Goal: Navigation & Orientation: Find specific page/section

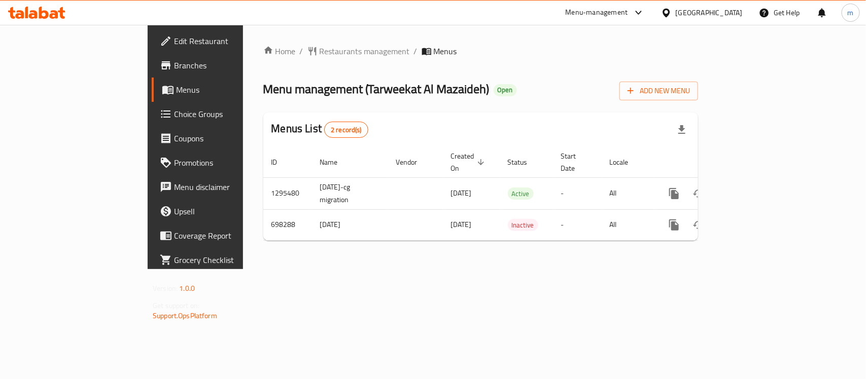
click at [728, 13] on div "[GEOGRAPHIC_DATA]" at bounding box center [708, 12] width 67 height 11
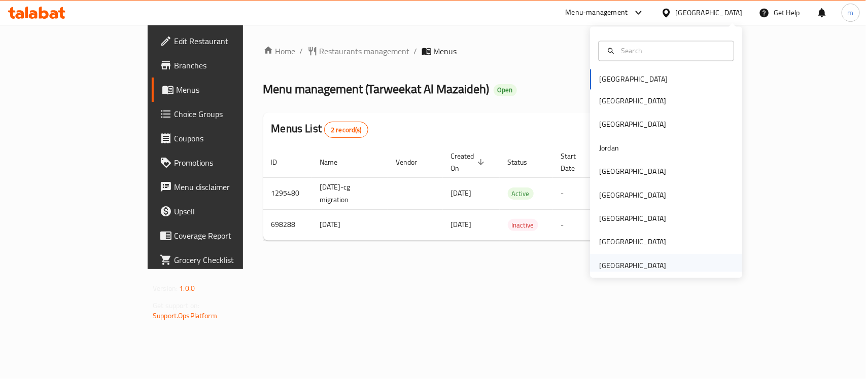
click at [630, 263] on div "[GEOGRAPHIC_DATA]" at bounding box center [632, 265] width 67 height 11
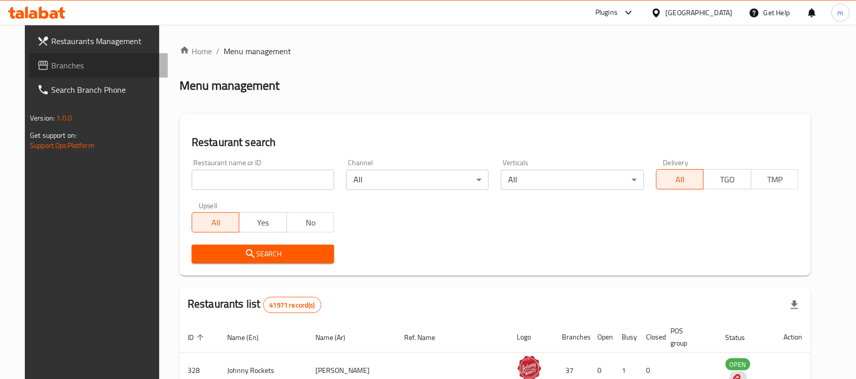
click at [61, 59] on span "Branches" at bounding box center [105, 65] width 109 height 12
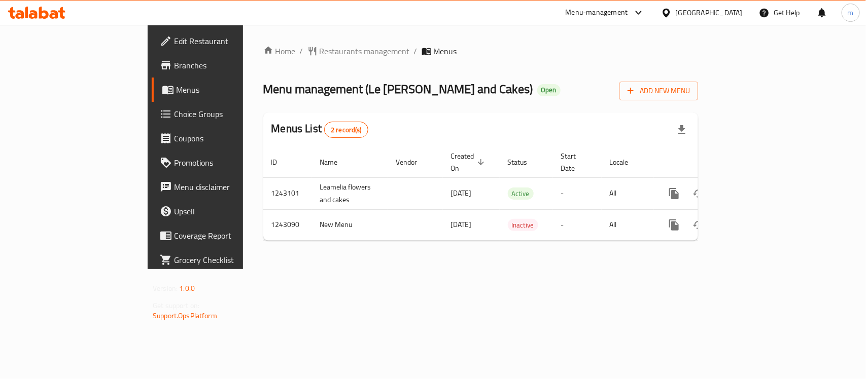
click at [696, 15] on div "[GEOGRAPHIC_DATA]" at bounding box center [708, 12] width 67 height 11
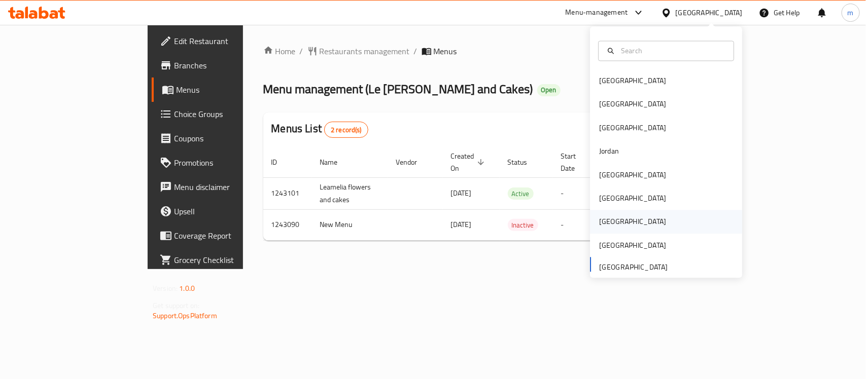
click at [609, 221] on div "[GEOGRAPHIC_DATA]" at bounding box center [632, 221] width 83 height 23
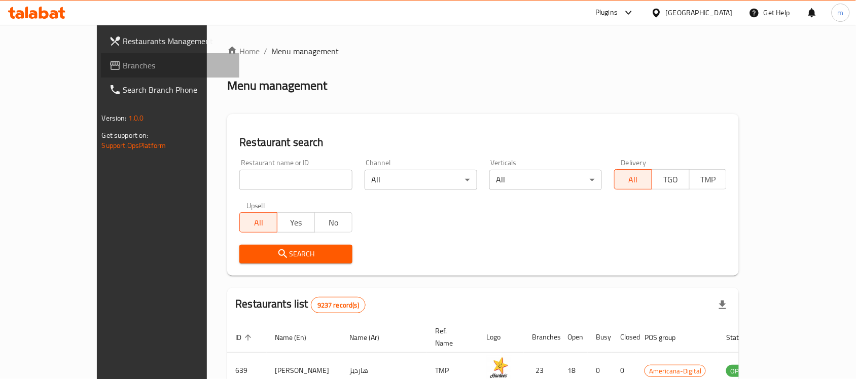
click at [123, 66] on span "Branches" at bounding box center [177, 65] width 109 height 12
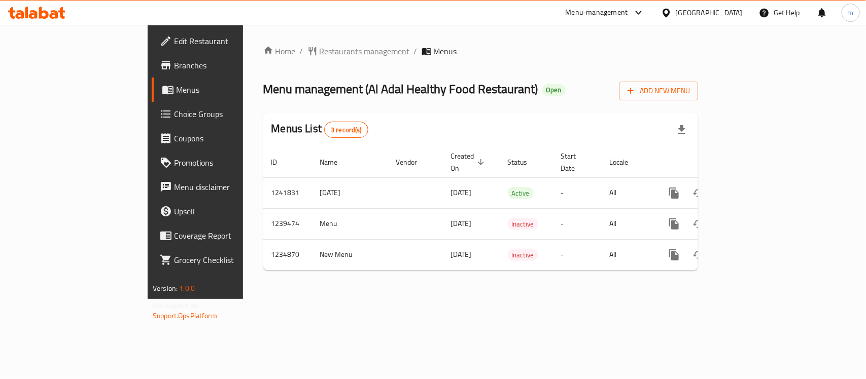
click at [319, 53] on span "Restaurants management" at bounding box center [364, 51] width 90 height 12
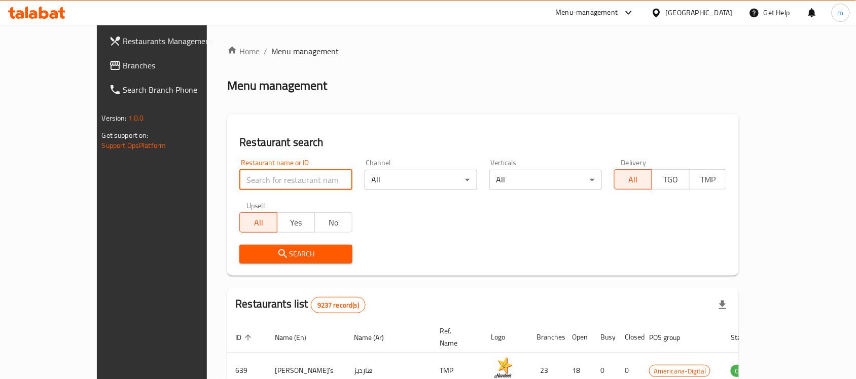
click at [239, 170] on input "search" at bounding box center [295, 180] width 113 height 20
paste input "678489"
type input "678489"
click button "Search" at bounding box center [295, 254] width 113 height 19
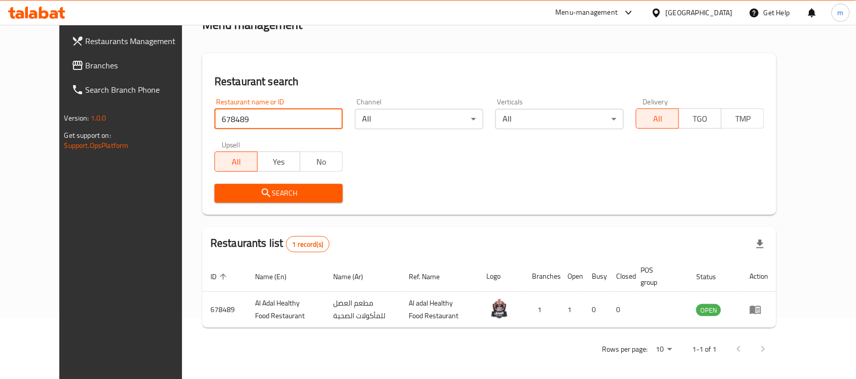
scroll to position [64, 0]
